Goal: Information Seeking & Learning: Learn about a topic

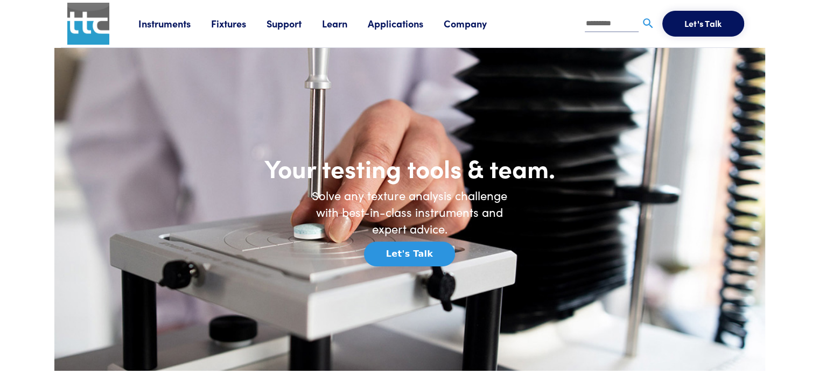
type input "*********"
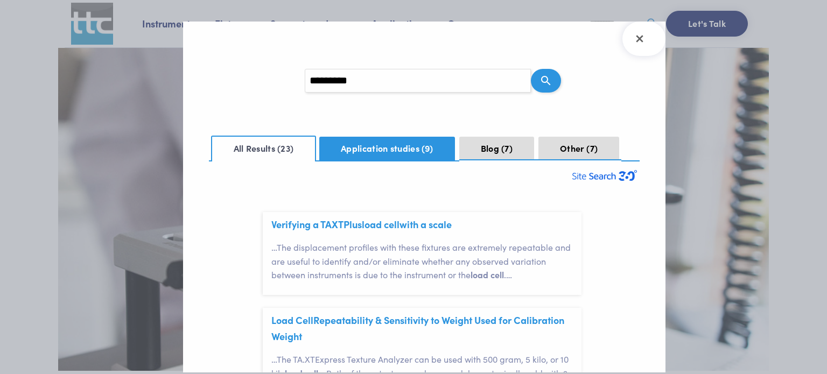
click at [401, 148] on button "Application studies 9" at bounding box center [387, 149] width 136 height 24
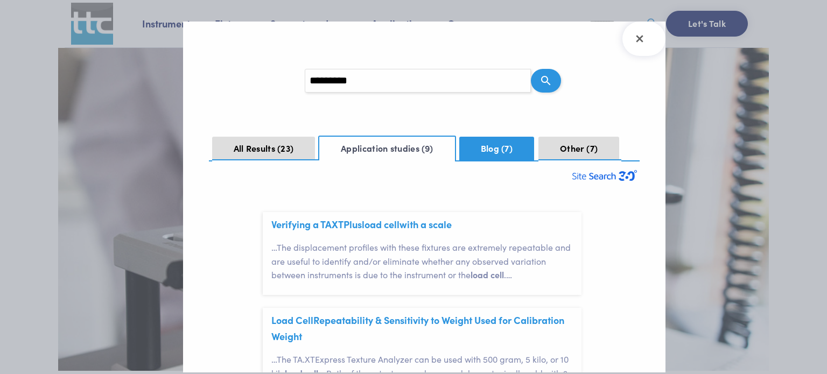
click at [487, 151] on button "Blog 7" at bounding box center [496, 149] width 75 height 24
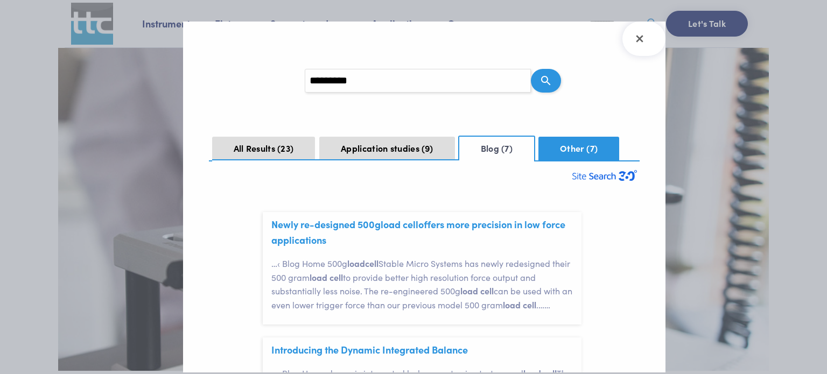
click at [586, 148] on button "Other 7" at bounding box center [579, 149] width 81 height 24
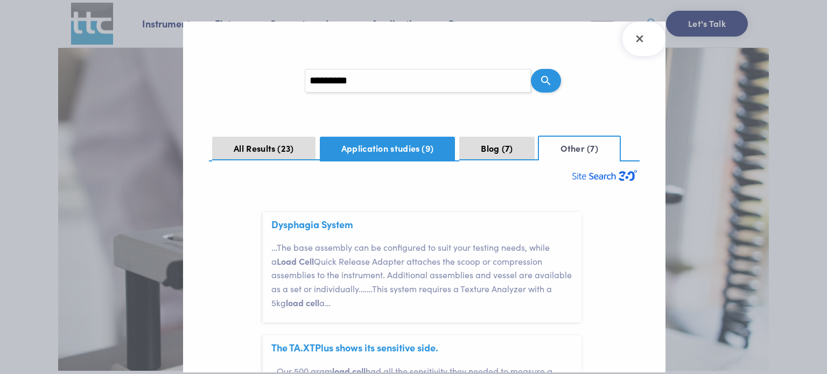
click at [398, 140] on button "Application studies 9" at bounding box center [388, 149] width 136 height 24
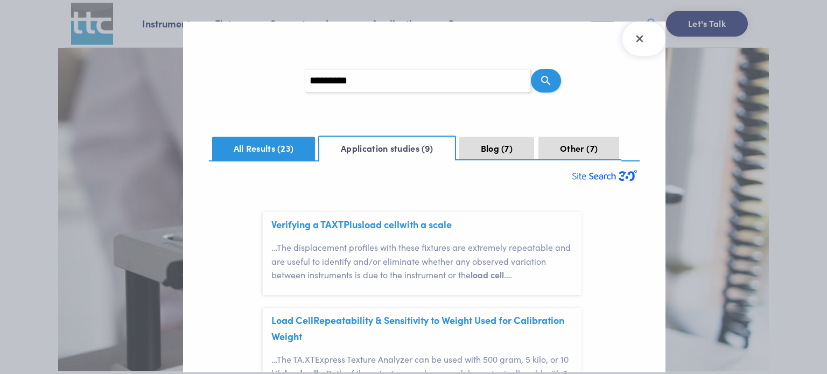
click at [281, 138] on button "All Results 23" at bounding box center [263, 149] width 103 height 24
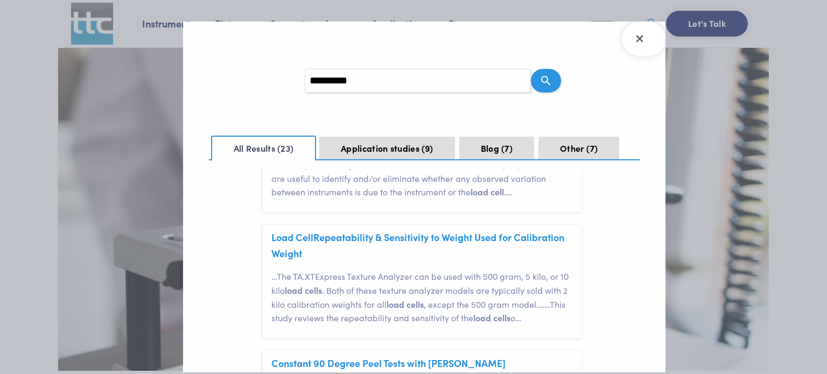
scroll to position [108, 0]
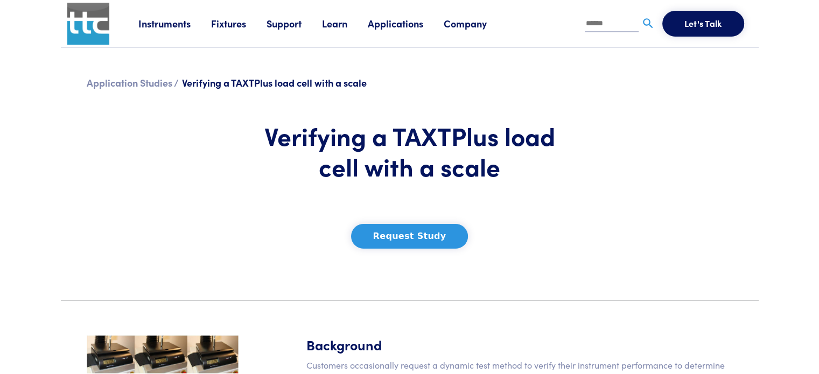
click at [657, 154] on section "Application Studies / Verifying a TAXTPlus load cell with a scale Verifying a T…" at bounding box center [409, 170] width 711 height 244
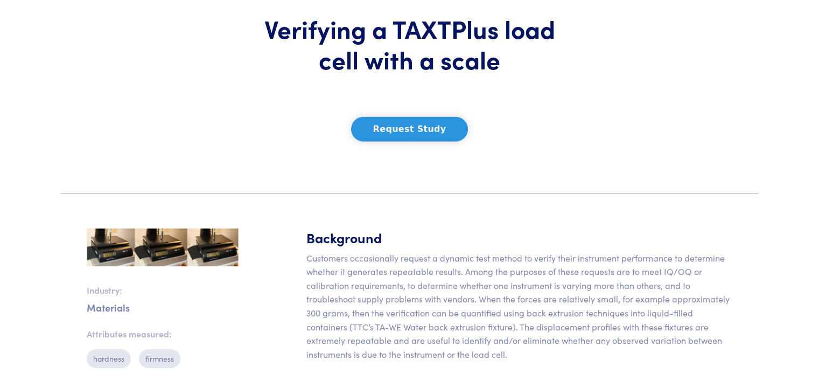
scroll to position [215, 0]
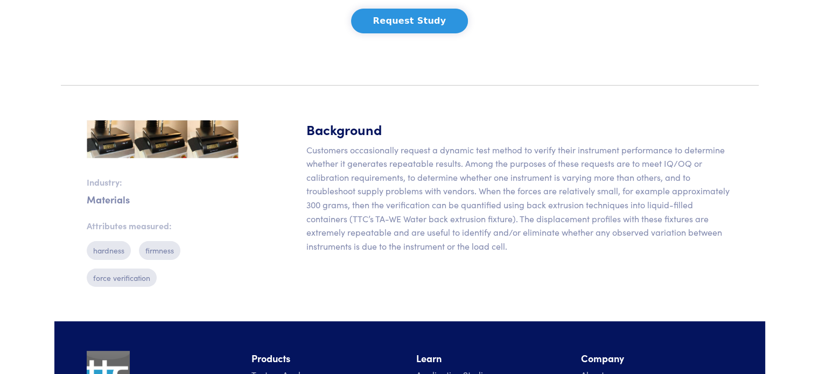
click at [425, 184] on p "Customers occasionally request a dynamic test method to verify their instrument…" at bounding box center [520, 198] width 427 height 110
click at [465, 241] on p "Customers occasionally request a dynamic test method to verify their instrument…" at bounding box center [520, 198] width 427 height 110
click at [525, 268] on div "Background Customers occasionally request a dynamic test method to verify their…" at bounding box center [520, 208] width 440 height 176
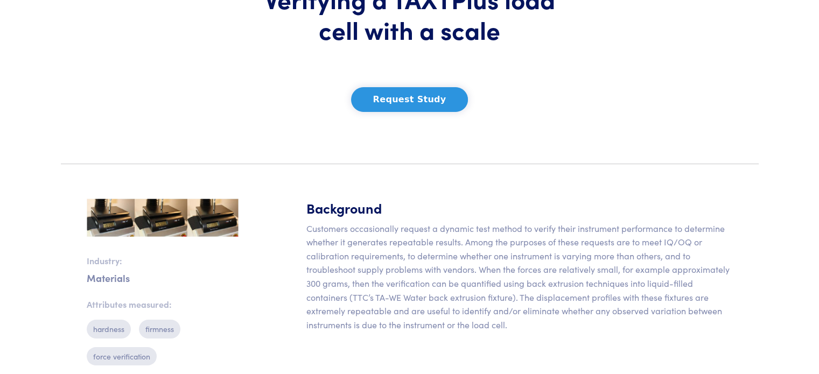
scroll to position [25, 0]
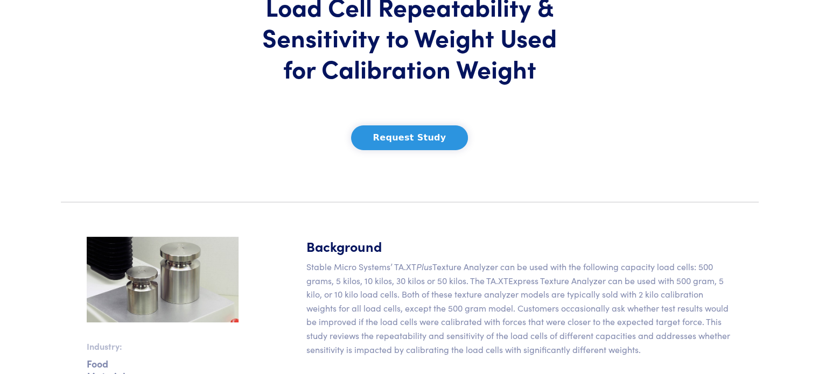
scroll to position [215, 0]
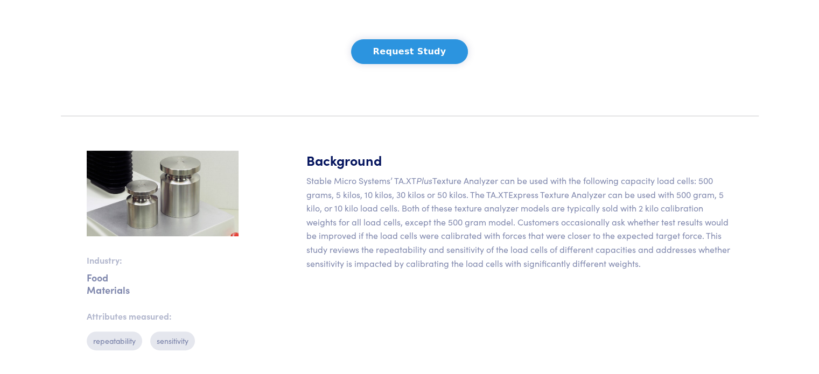
click at [466, 296] on div "Background Stable Micro Systems’ TA.XT Plus Texture Analyzer can be used with t…" at bounding box center [520, 255] width 440 height 208
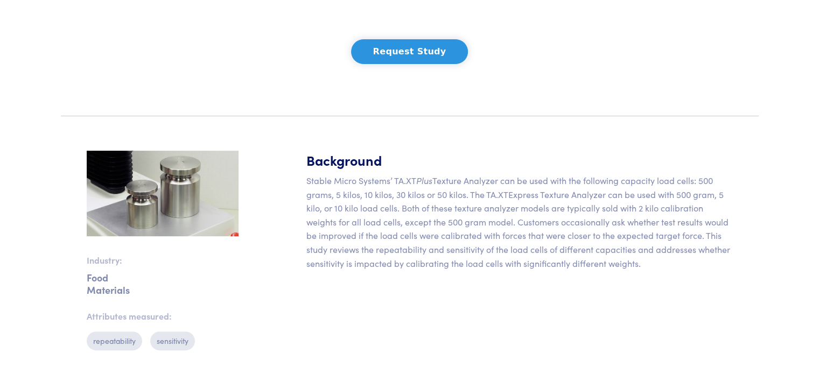
click at [466, 296] on div "Background Stable Micro Systems’ TA.XT Plus Texture Analyzer can be used with t…" at bounding box center [520, 255] width 440 height 208
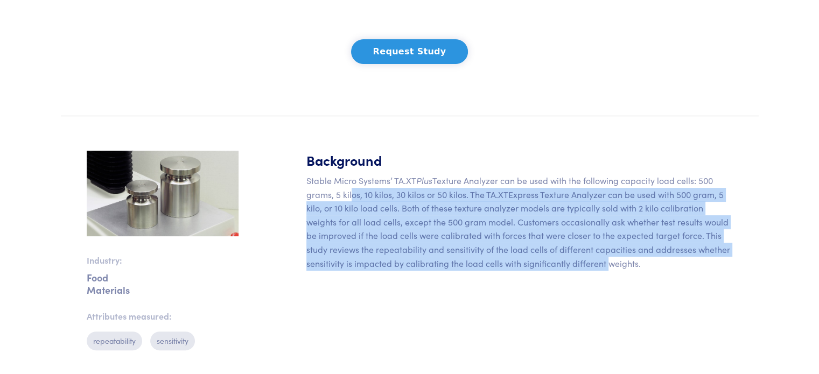
drag, startPoint x: 348, startPoint y: 196, endPoint x: 605, endPoint y: 267, distance: 267.3
click at [605, 268] on p "Stable Micro Systems’ TA.XT Plus Texture Analyzer can be used with the followin…" at bounding box center [520, 222] width 427 height 96
click at [562, 263] on p "Stable Micro Systems’ TA.XT Plus Texture Analyzer can be used with the followin…" at bounding box center [520, 222] width 427 height 96
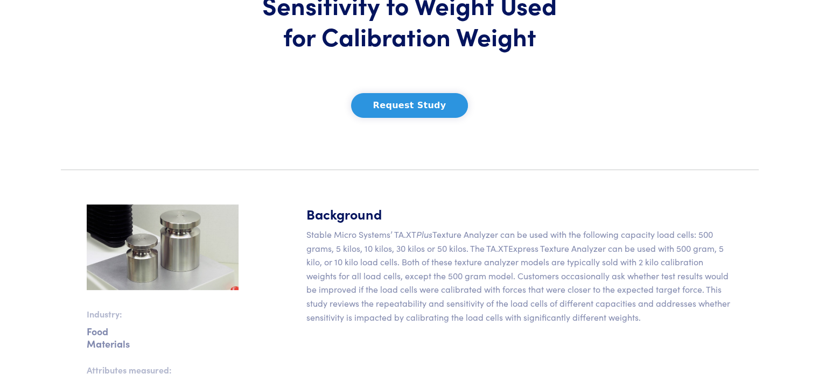
scroll to position [0, 0]
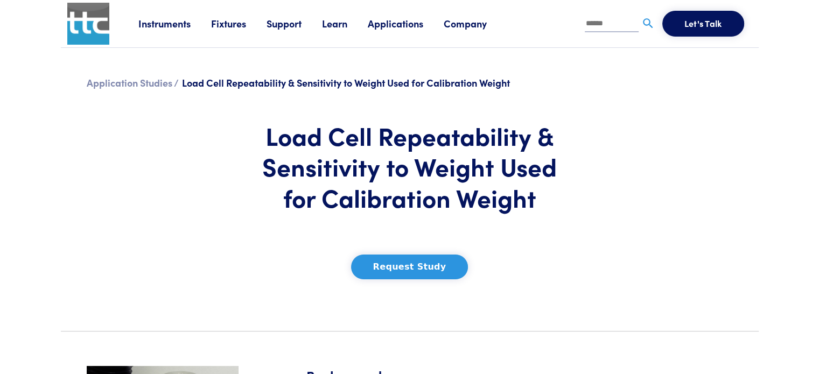
click at [616, 27] on input "text" at bounding box center [612, 24] width 54 height 16
click at [345, 20] on link "Learn" at bounding box center [345, 23] width 46 height 13
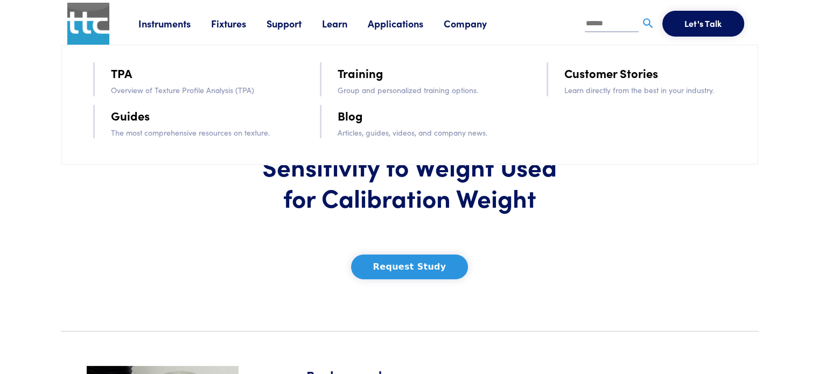
click at [356, 115] on link "Blog" at bounding box center [350, 115] width 25 height 19
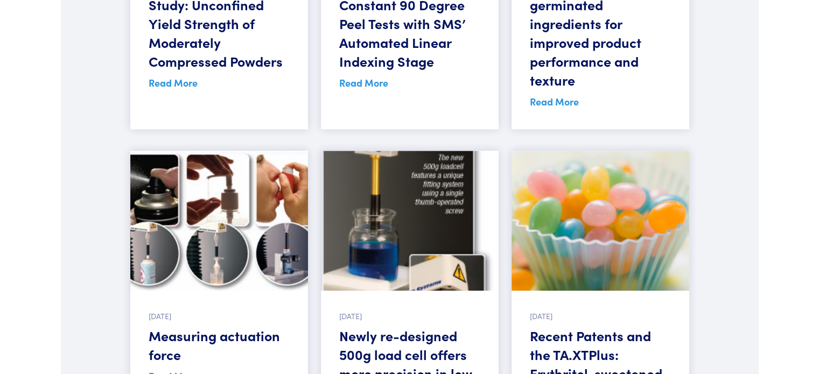
scroll to position [21830, 0]
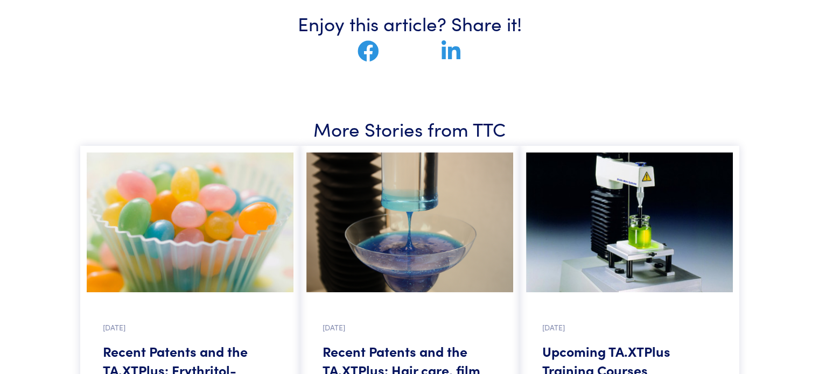
scroll to position [323, 0]
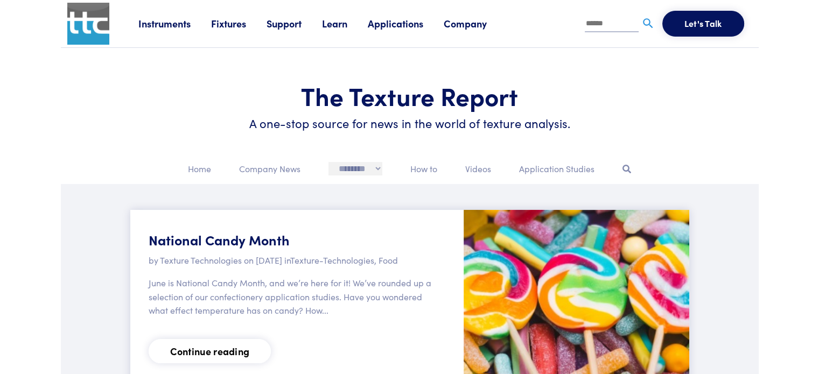
click at [367, 172] on select "**********" at bounding box center [356, 168] width 54 height 13
click at [343, 28] on link "Learn" at bounding box center [345, 23] width 46 height 13
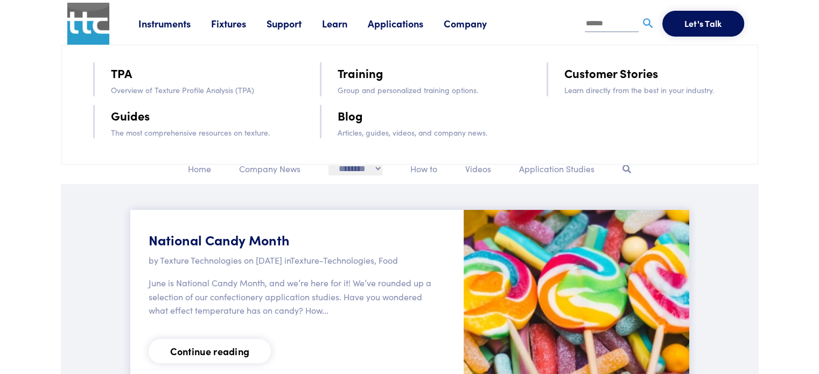
click at [111, 120] on link "Guides" at bounding box center [130, 115] width 39 height 19
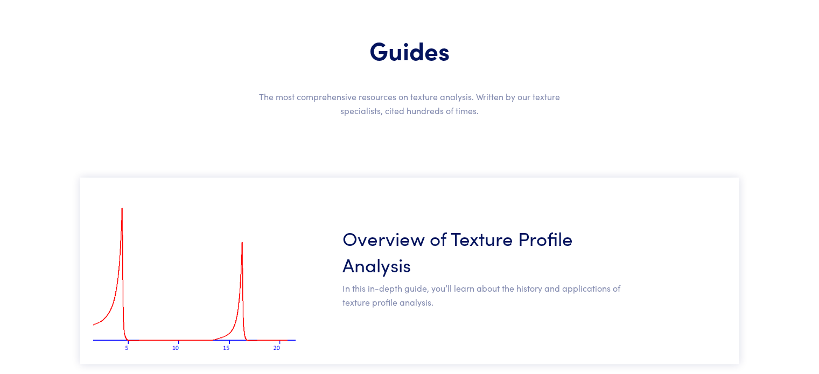
scroll to position [80, 0]
click at [419, 237] on h3 "Overview of Texture Profile Analysis" at bounding box center [484, 251] width 283 height 53
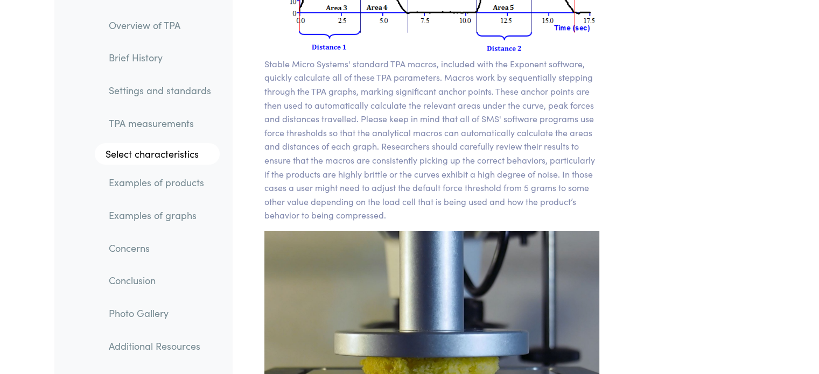
scroll to position [9192, 0]
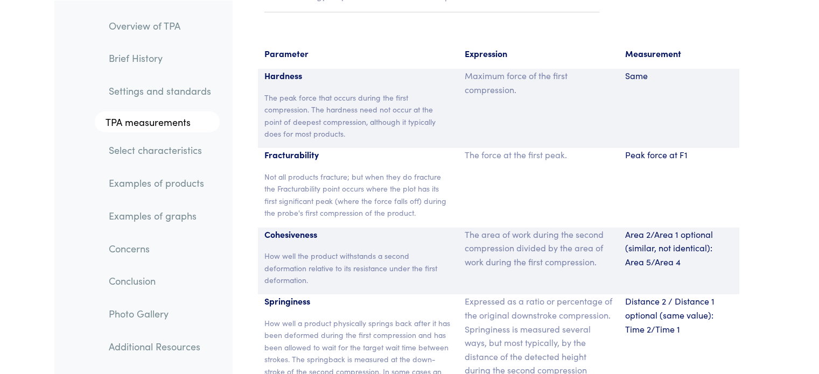
scroll to position [7091, 0]
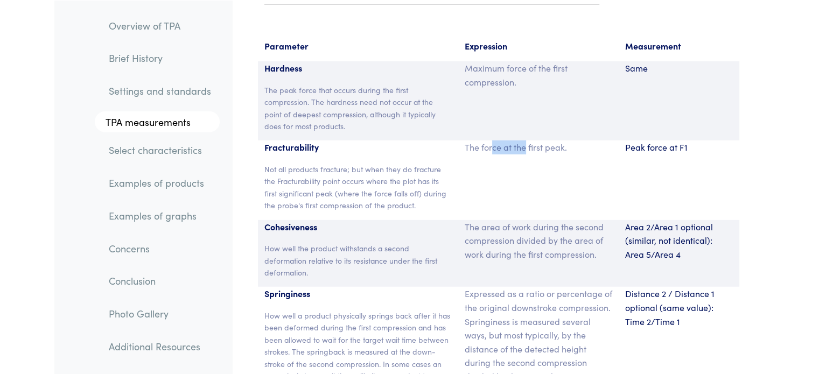
drag, startPoint x: 493, startPoint y: 133, endPoint x: 548, endPoint y: 128, distance: 55.7
click at [547, 141] on p "The force at the first peak." at bounding box center [539, 148] width 148 height 14
click at [548, 141] on p "The force at the first peak." at bounding box center [539, 148] width 148 height 14
click at [752, 185] on section "Parameter Expression Measurement Hardness The peak force that occurs during the…" at bounding box center [499, 350] width 520 height 648
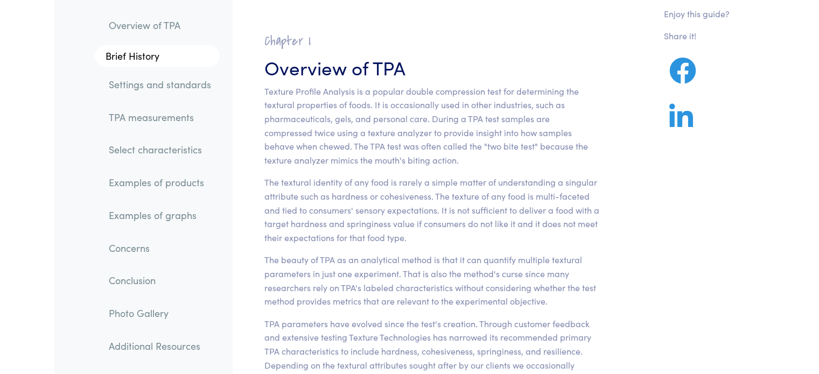
scroll to position [0, 0]
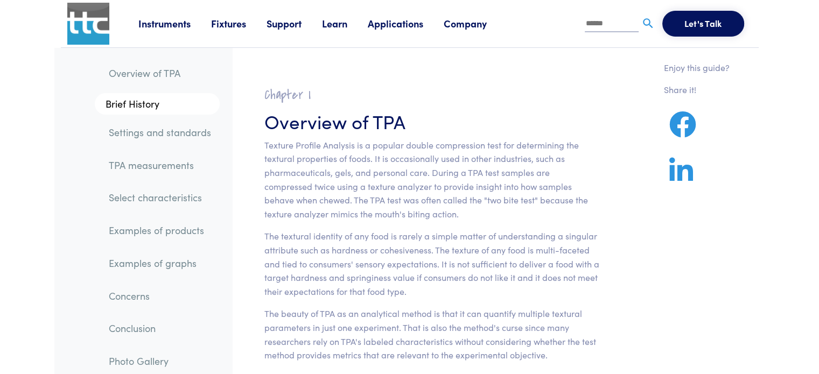
click at [405, 17] on link "Applications" at bounding box center [406, 23] width 76 height 13
